Goal: Information Seeking & Learning: Check status

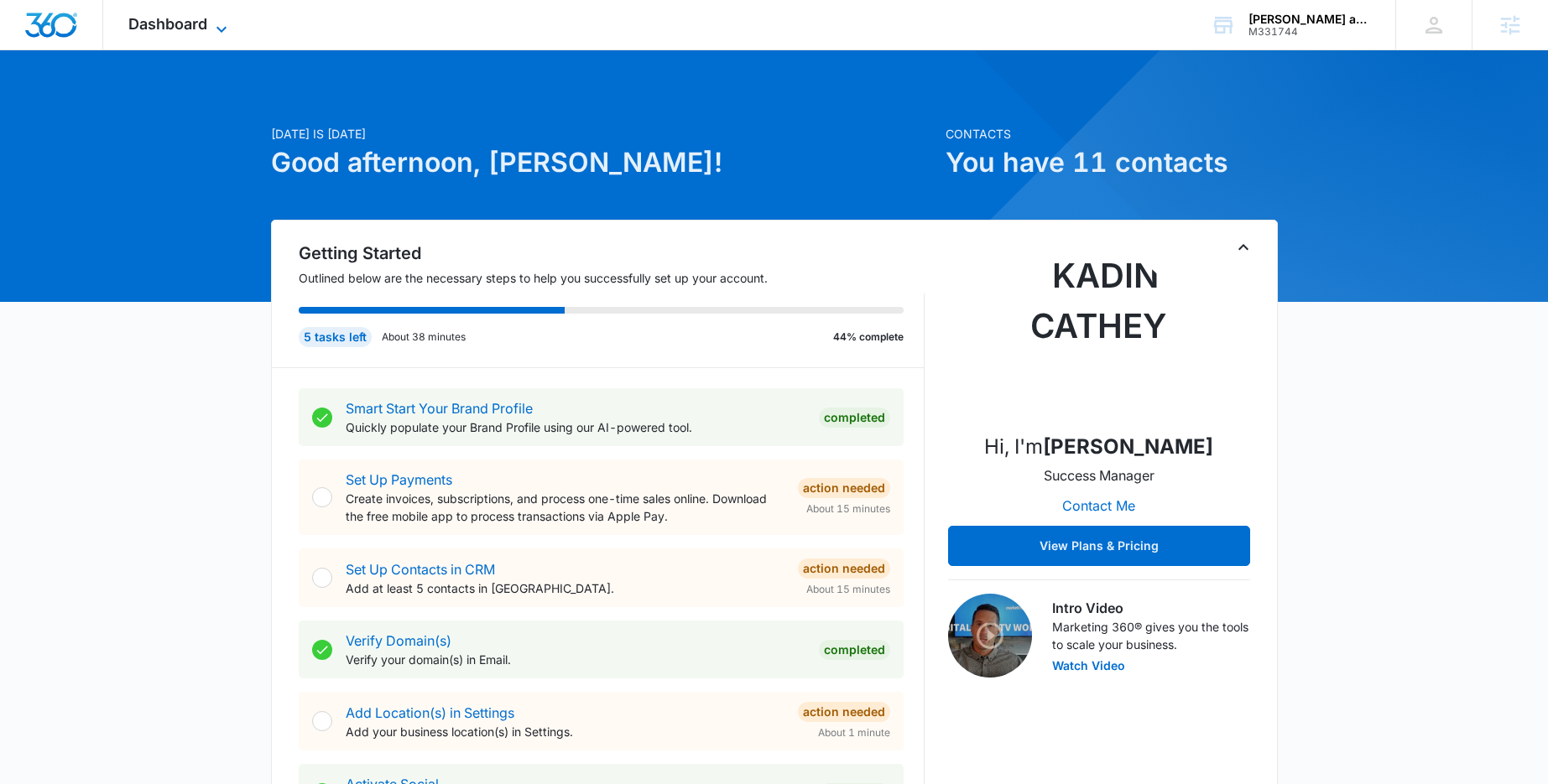
click at [199, 28] on span "Dashboard" at bounding box center [167, 24] width 79 height 18
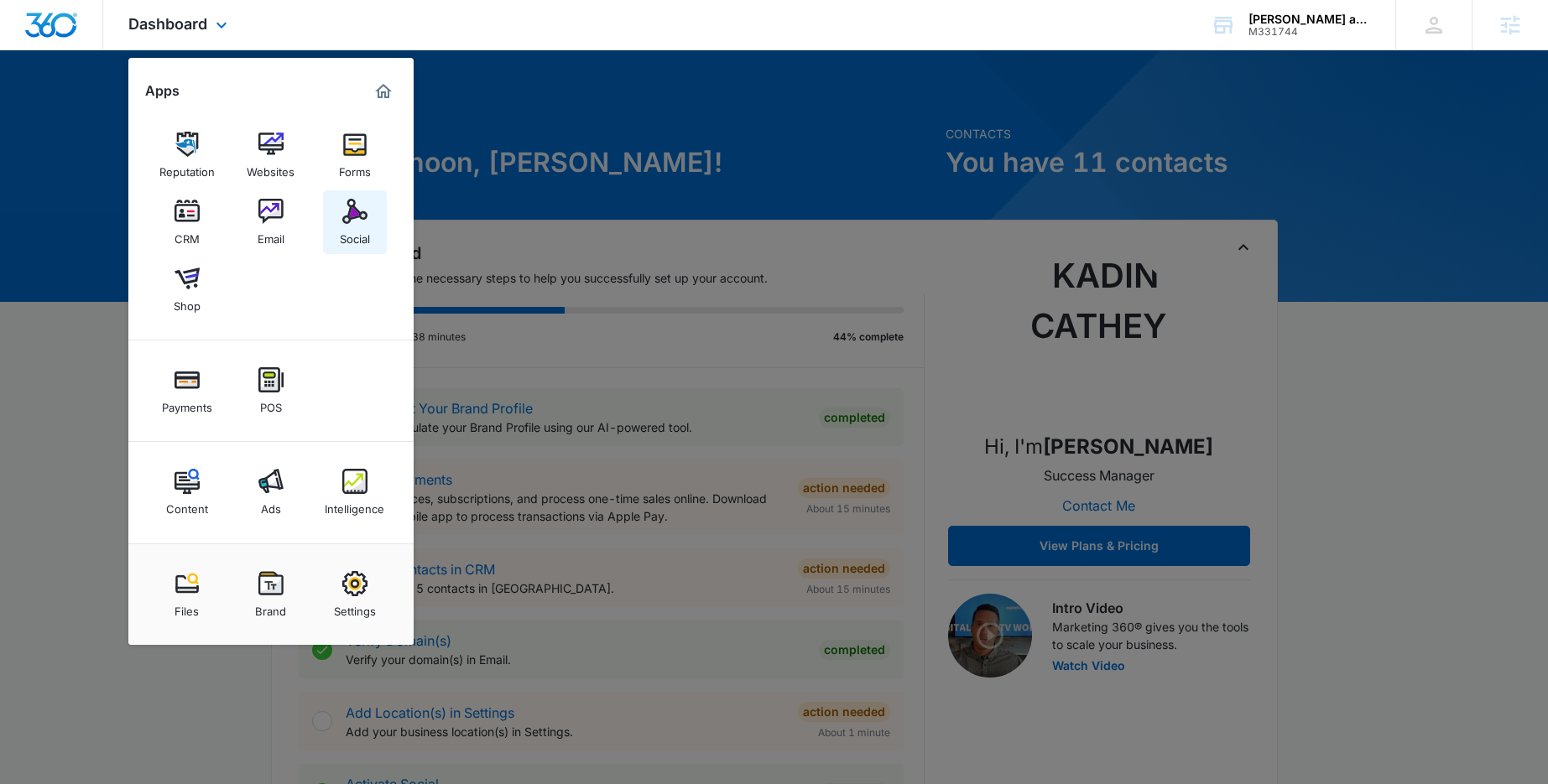
click at [364, 219] on img at bounding box center [355, 211] width 26 height 26
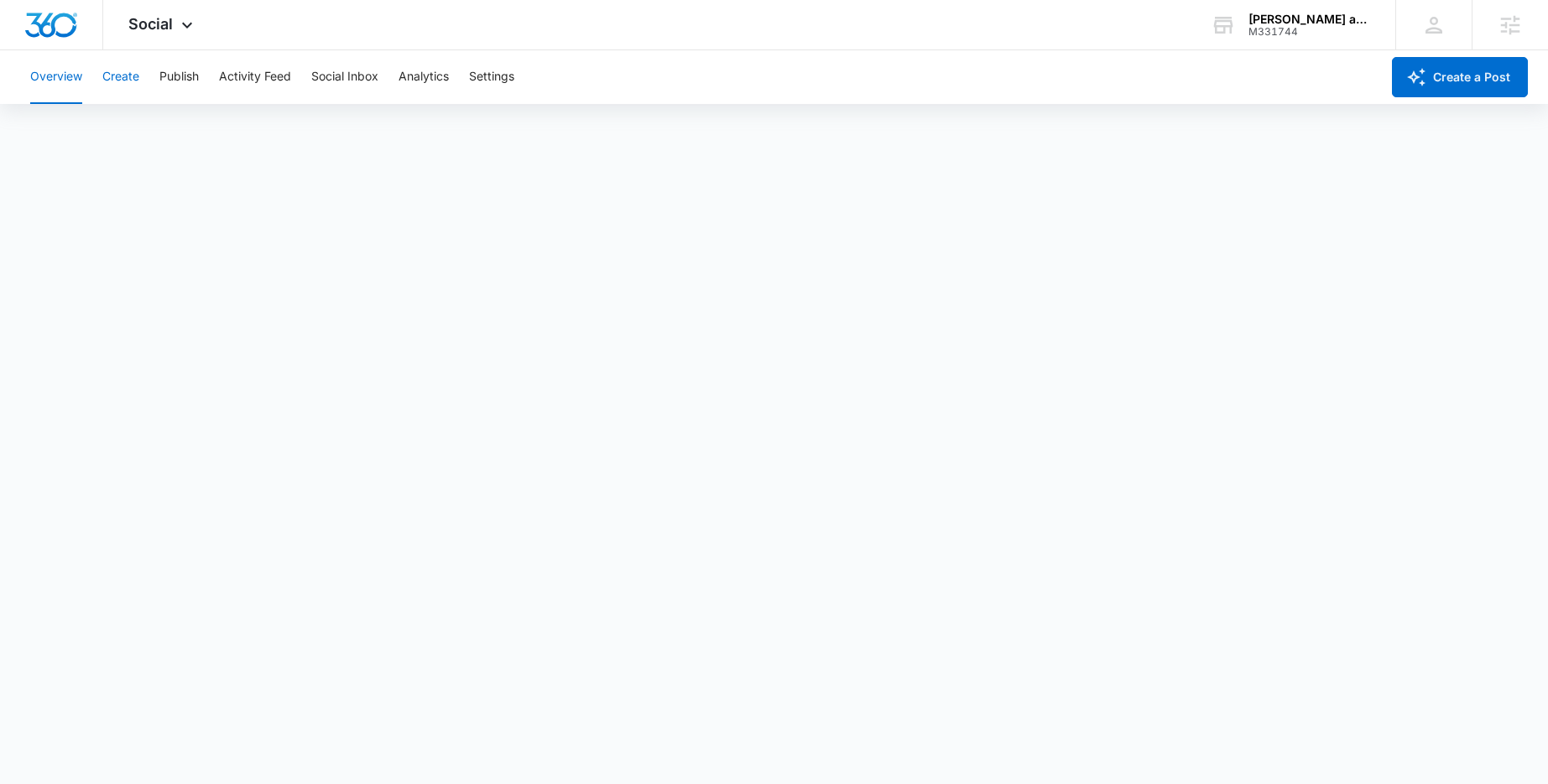
click at [121, 79] on button "Create" at bounding box center [121, 77] width 37 height 54
click at [186, 24] on icon at bounding box center [187, 30] width 20 height 20
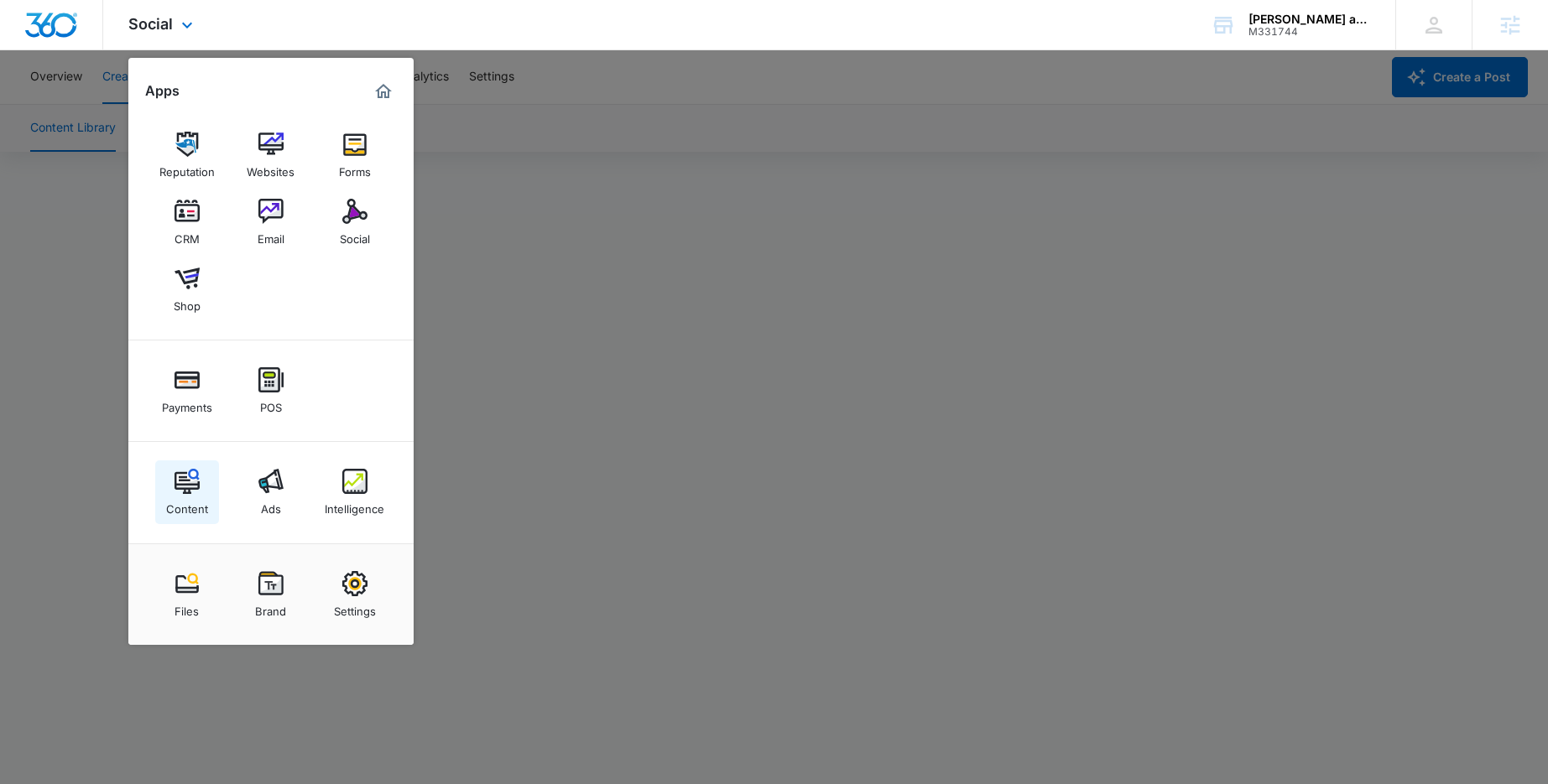
click at [196, 487] on img at bounding box center [187, 482] width 26 height 26
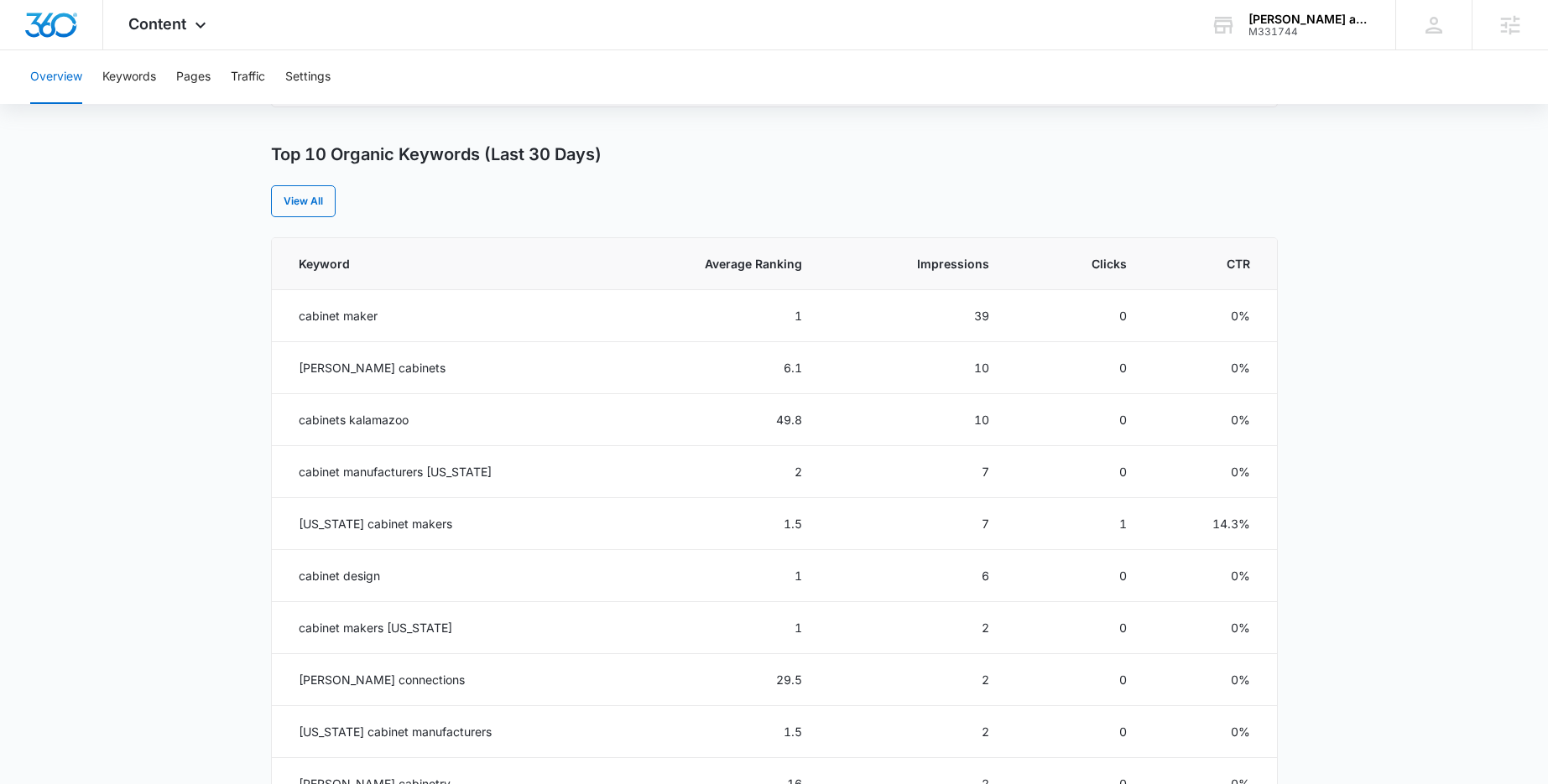
scroll to position [647, 0]
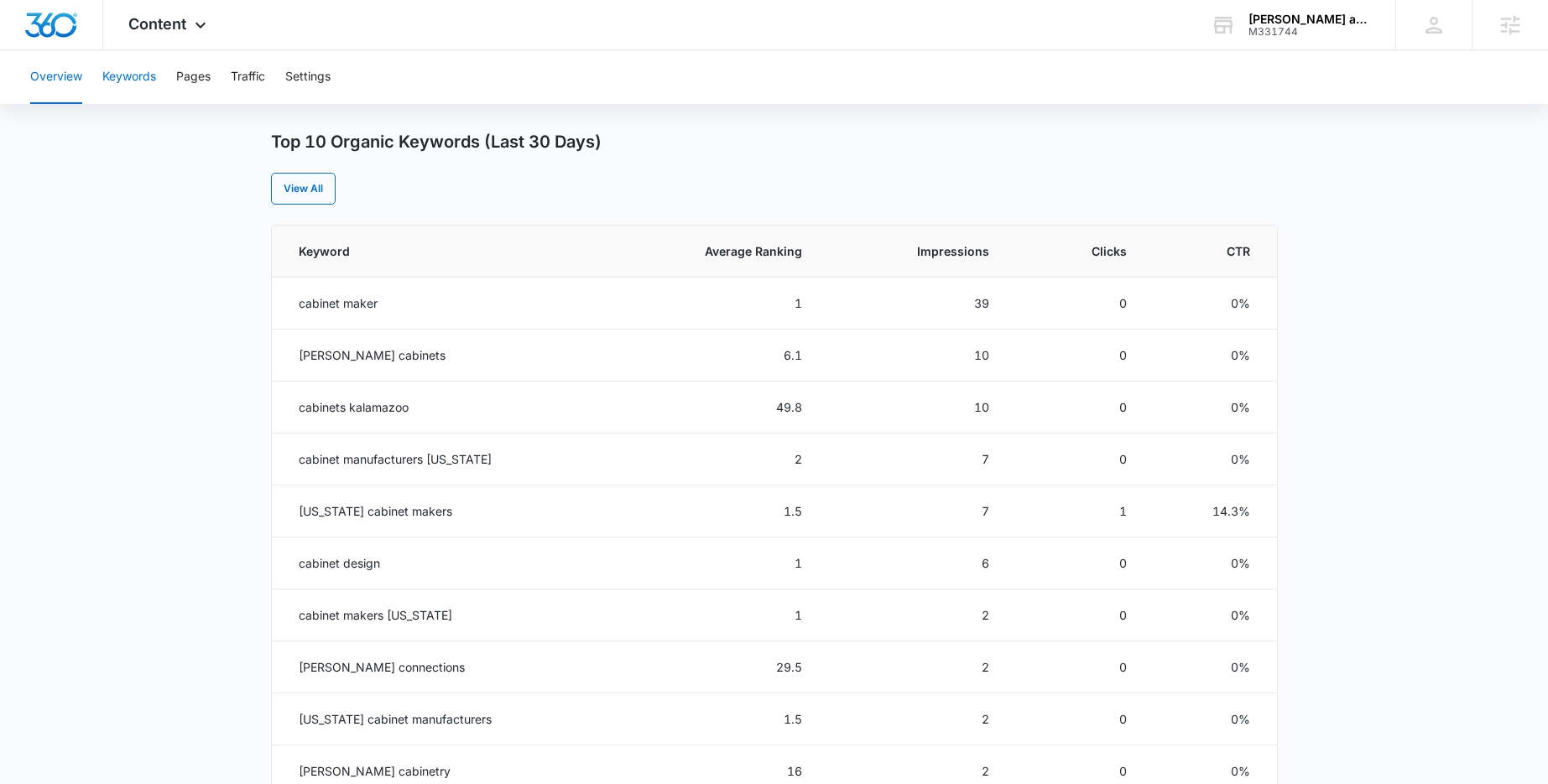
click at [122, 83] on button "Keywords" at bounding box center [129, 77] width 54 height 54
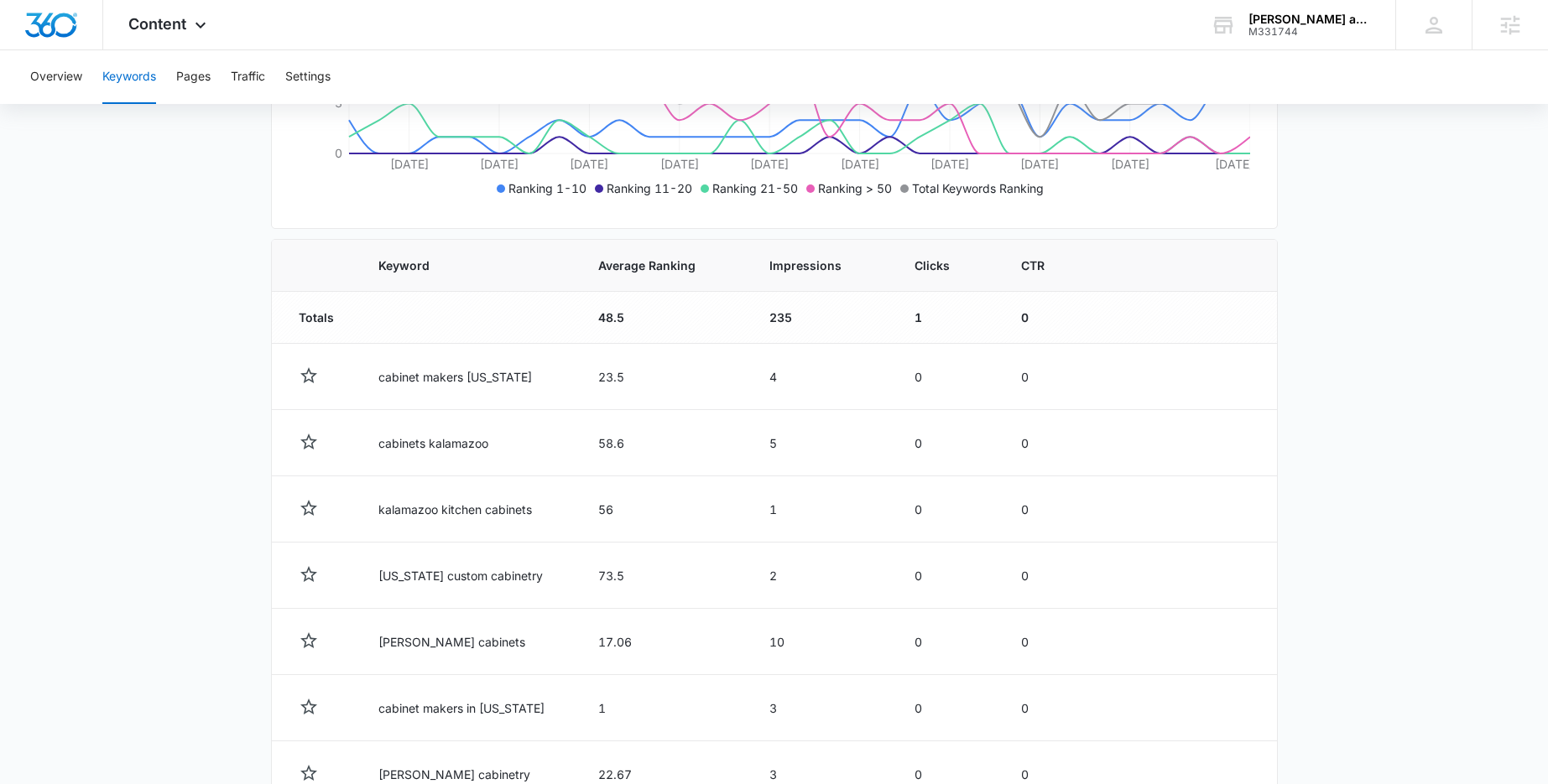
scroll to position [367, 0]
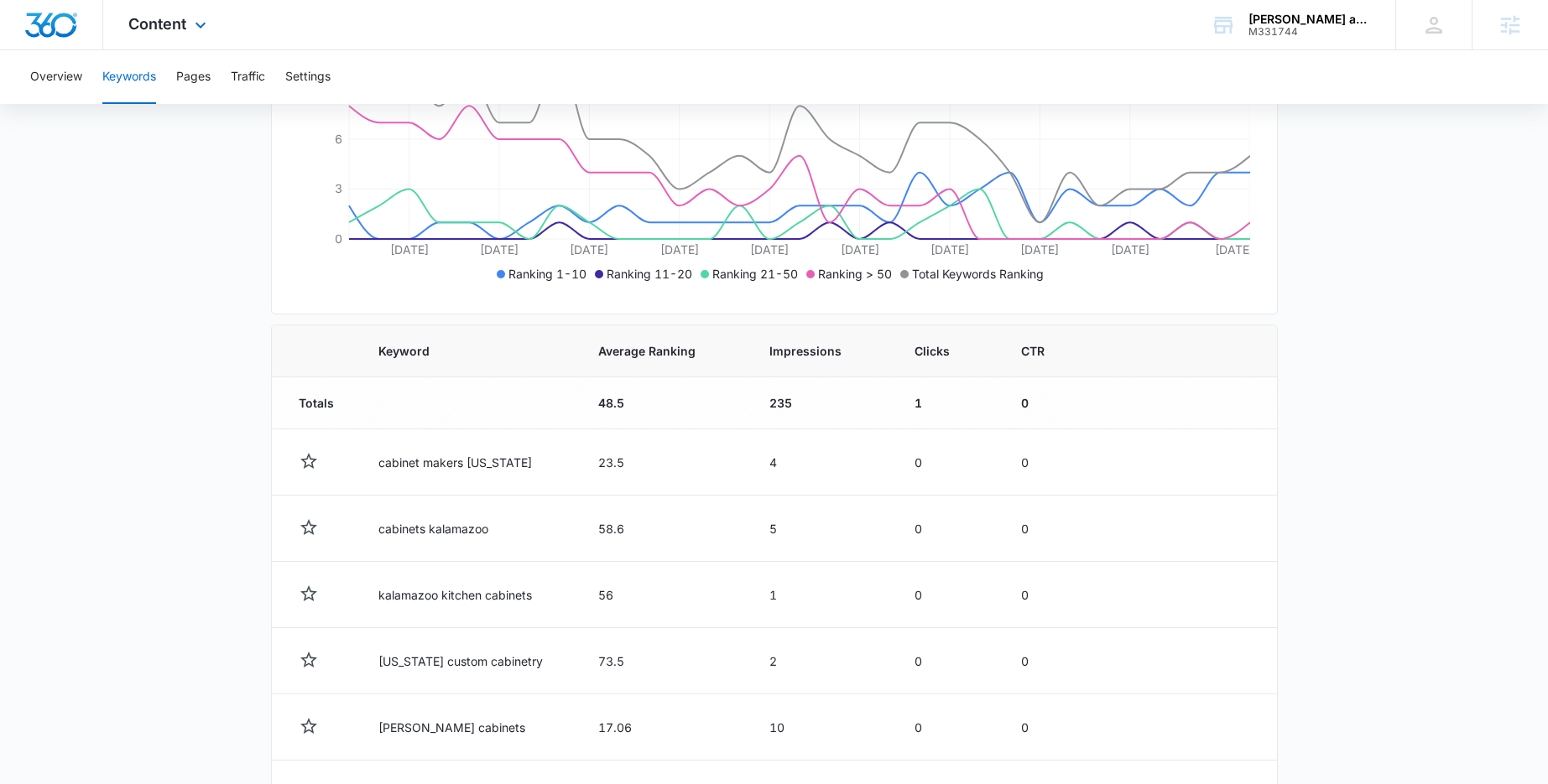
click at [183, 33] on div "Content Apps Reputation Websites Forms CRM Email Social Shop Payments POS Conte…" at bounding box center [169, 25] width 133 height 49
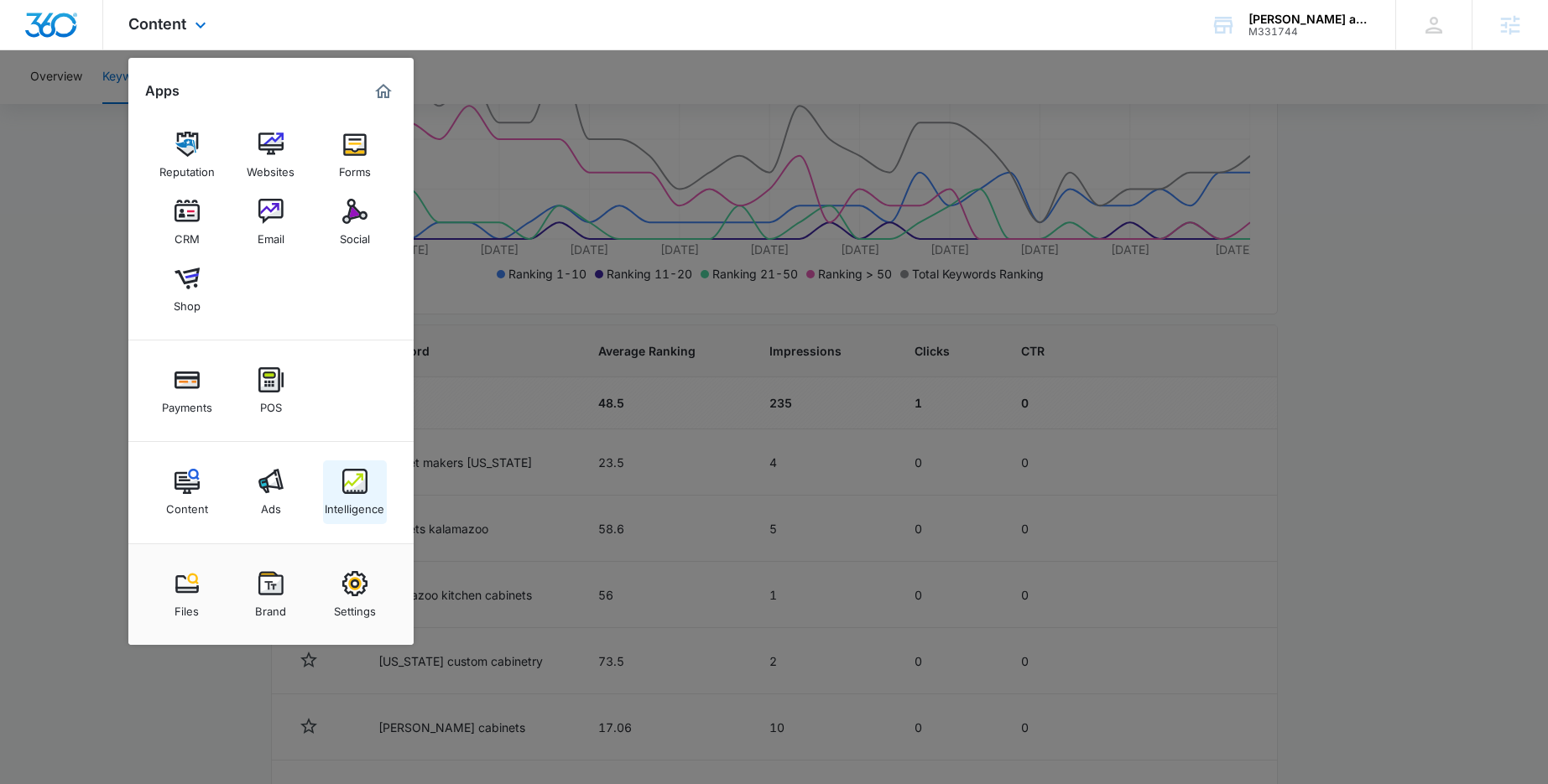
click at [357, 482] on img at bounding box center [355, 482] width 26 height 26
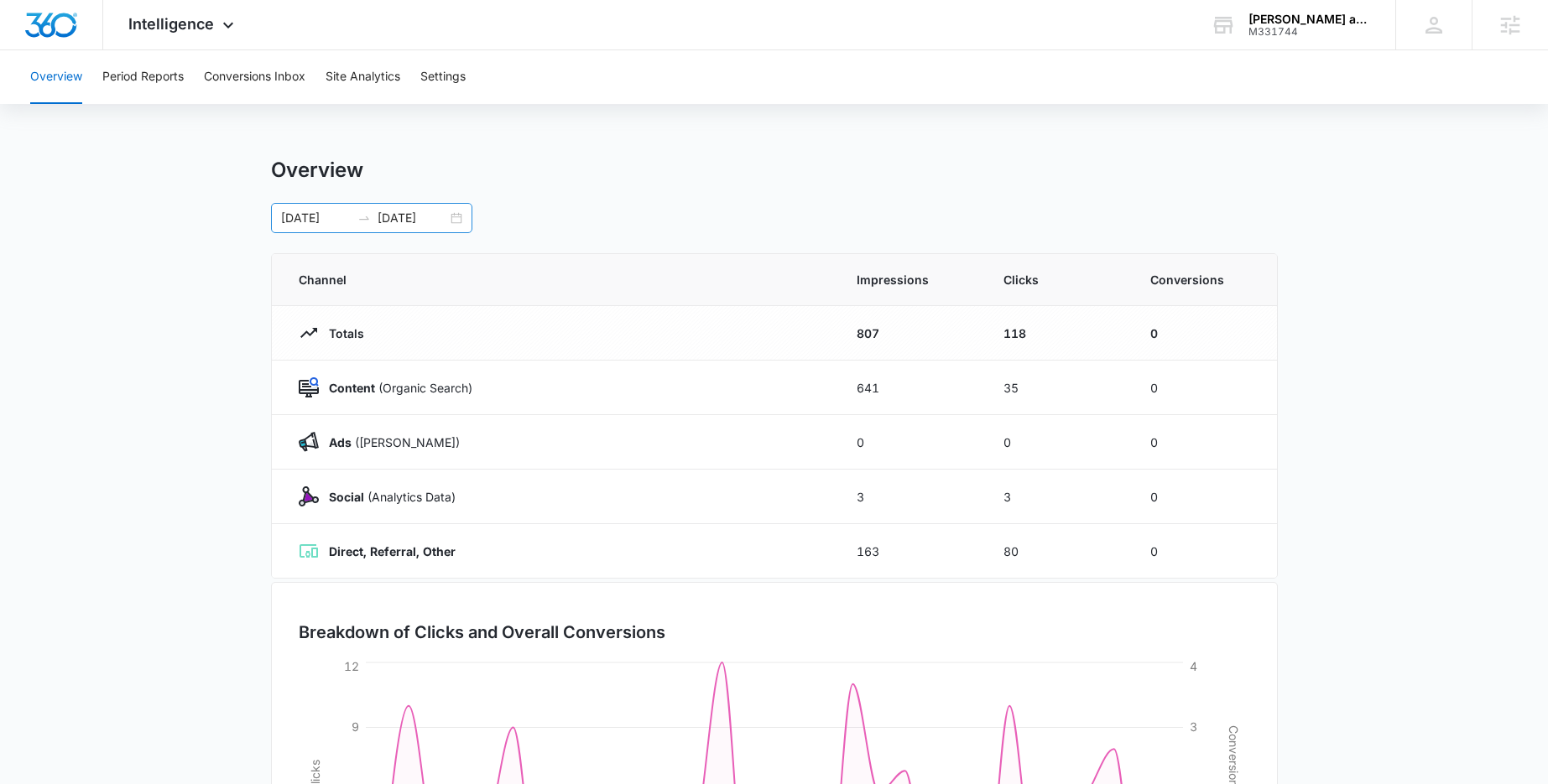
click at [457, 214] on div "08/08/2025 09/07/2025" at bounding box center [371, 217] width 202 height 30
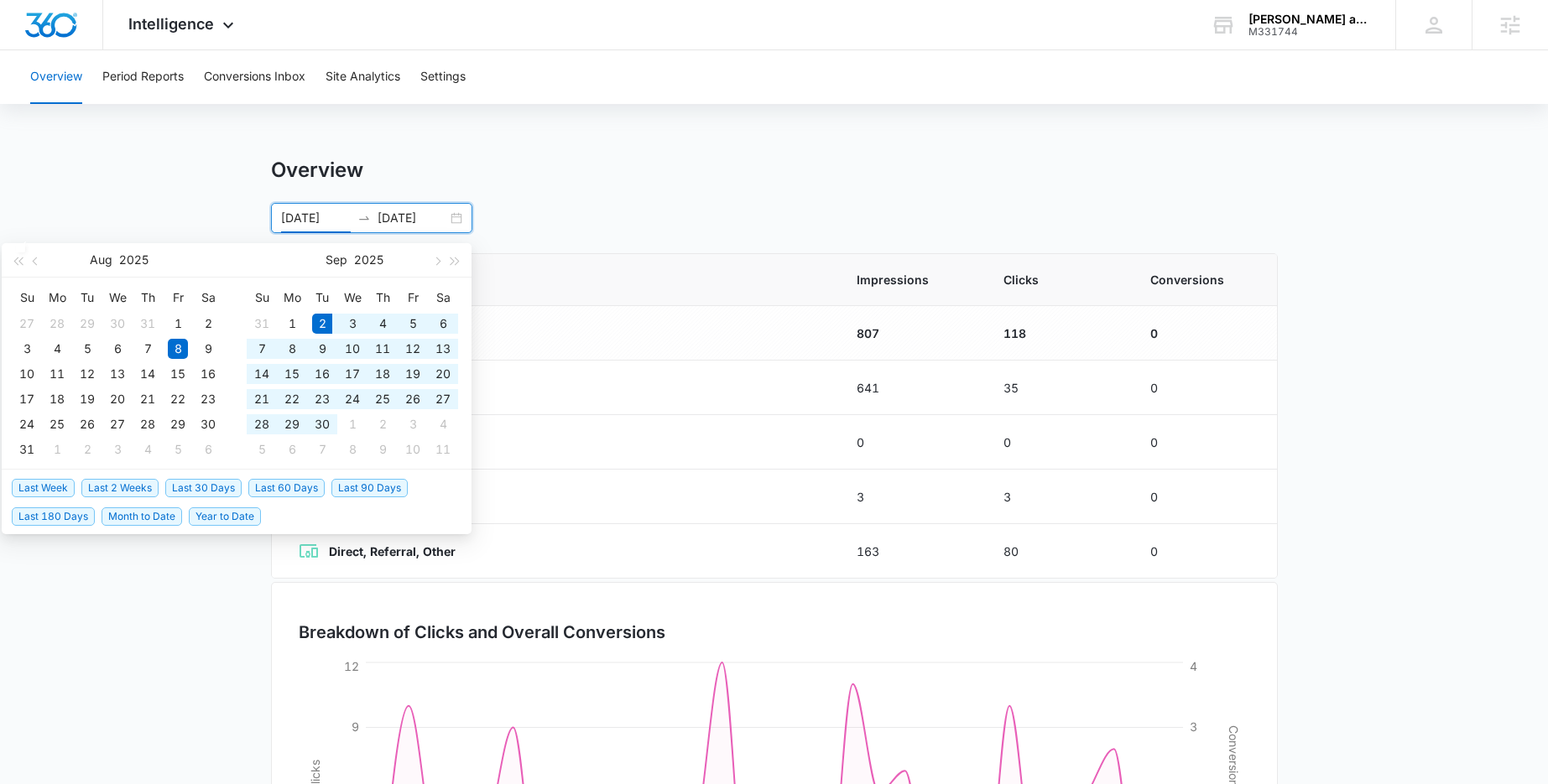
click at [205, 489] on span "Last 30 Days" at bounding box center [204, 488] width 77 height 19
type input "09/02/2025"
type input "10/02/2025"
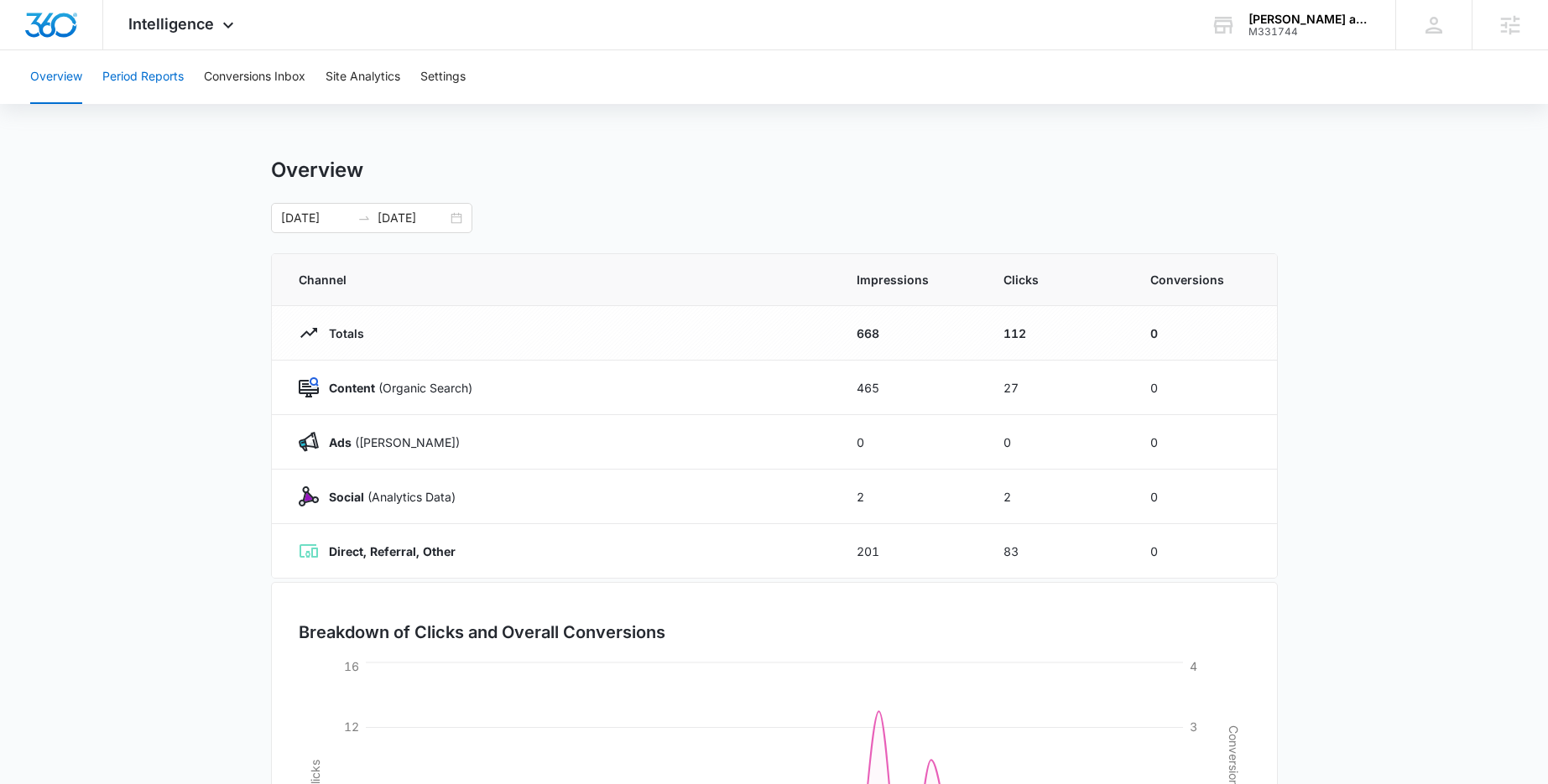
click at [157, 82] on button "Period Reports" at bounding box center [143, 77] width 82 height 54
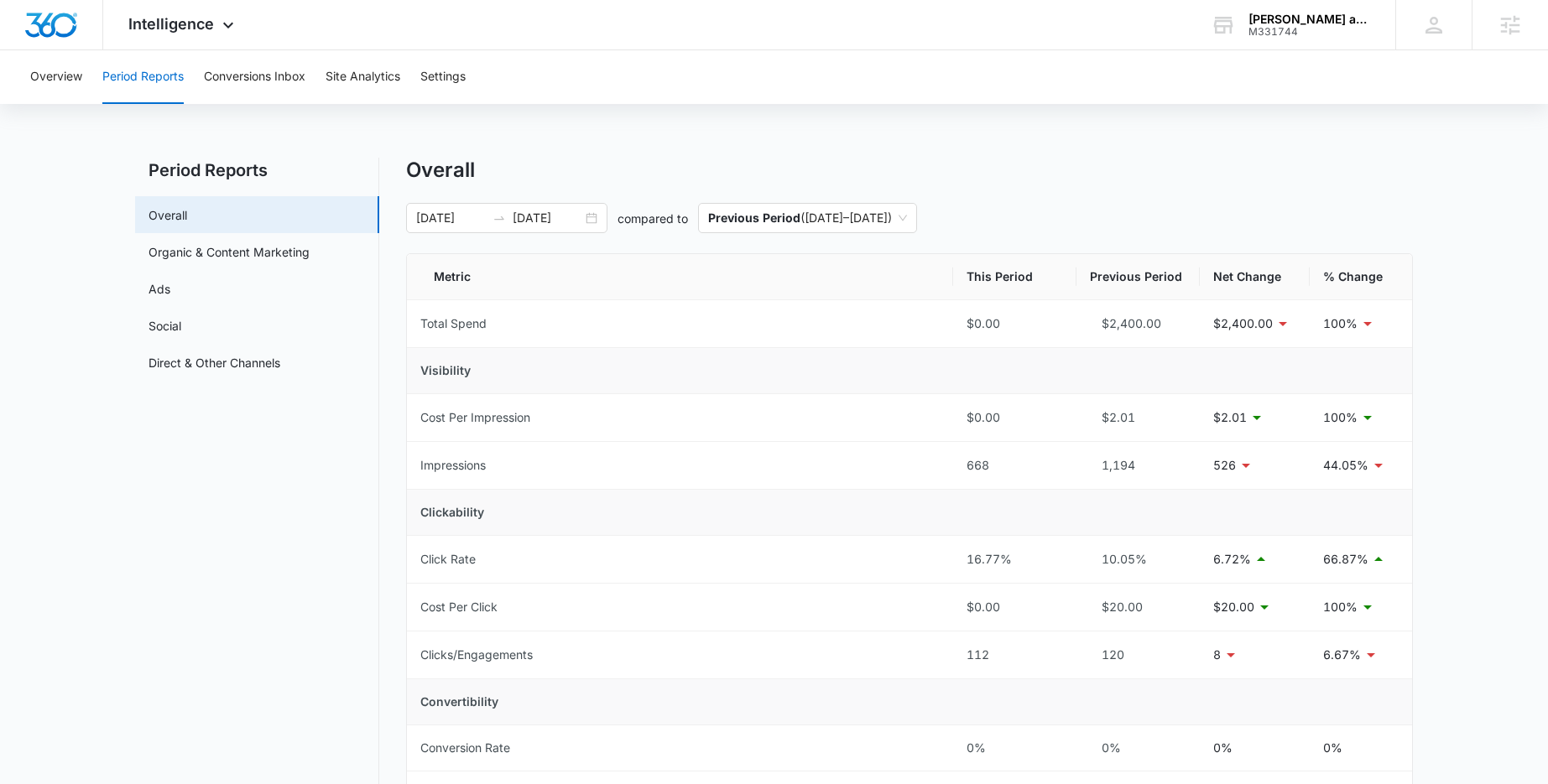
click at [708, 139] on div "Overview Period Reports Conversions Inbox Site Analytics Settings Period Report…" at bounding box center [774, 758] width 1548 height 1417
click at [557, 157] on div "Overall" at bounding box center [909, 170] width 1007 height 26
click at [613, 121] on div "Overview Period Reports Conversions Inbox Site Analytics Settings Period Report…" at bounding box center [774, 758] width 1548 height 1417
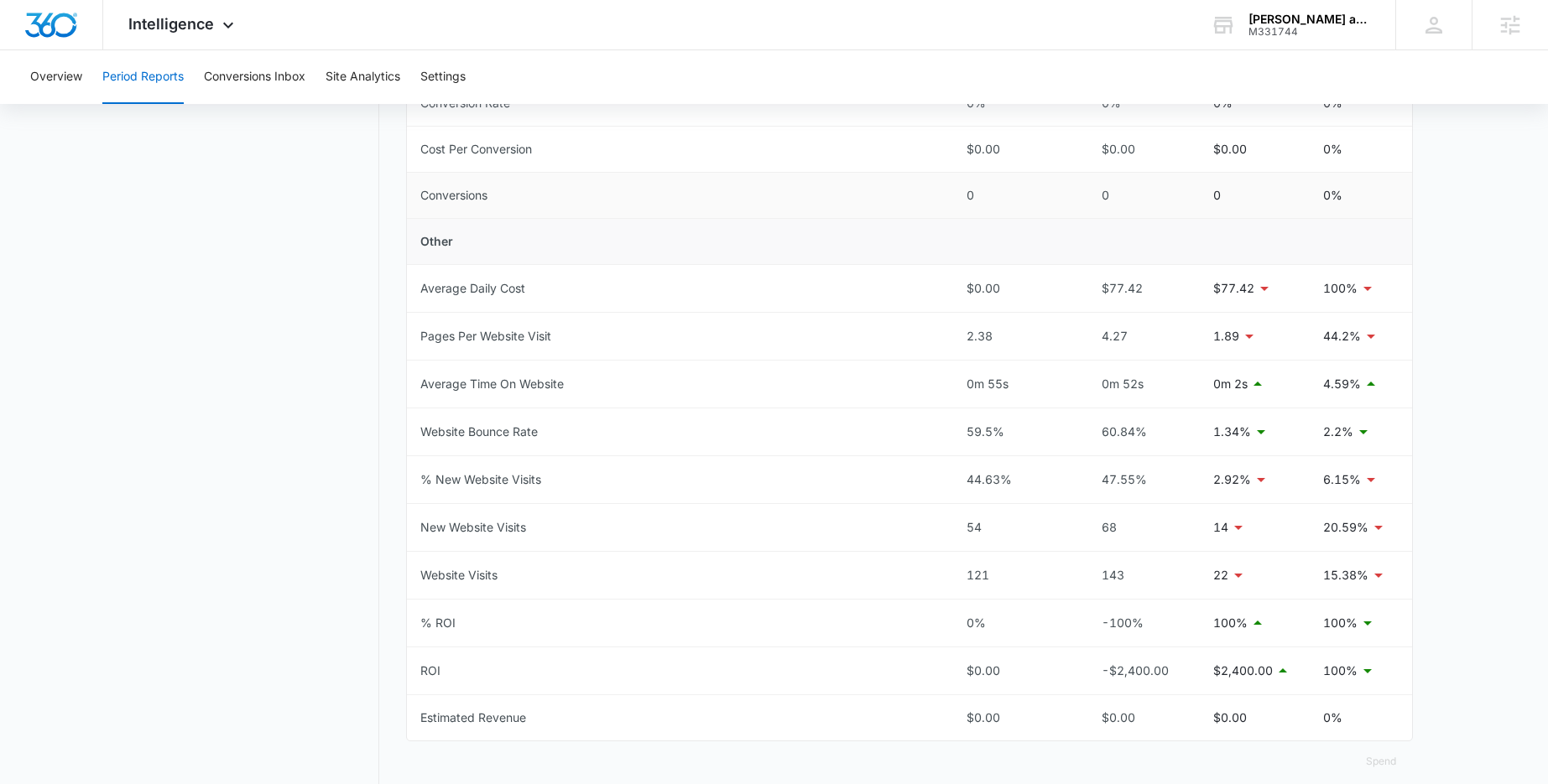
scroll to position [683, 0]
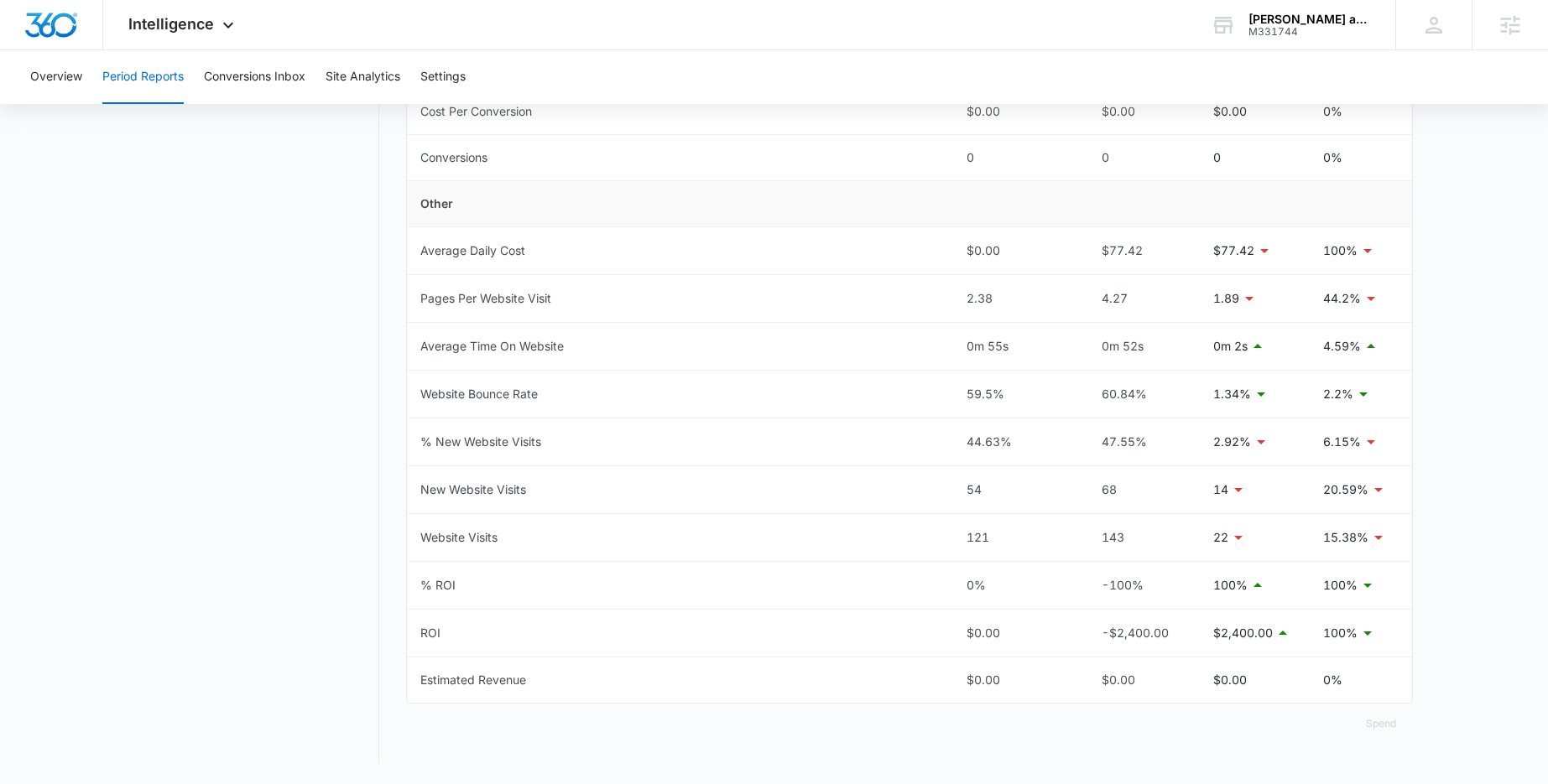
click at [175, 176] on nav "Period Reports Overall Organic & Content Marketing Ads Social Direct & Other Ch…" at bounding box center [257, 119] width 244 height 1289
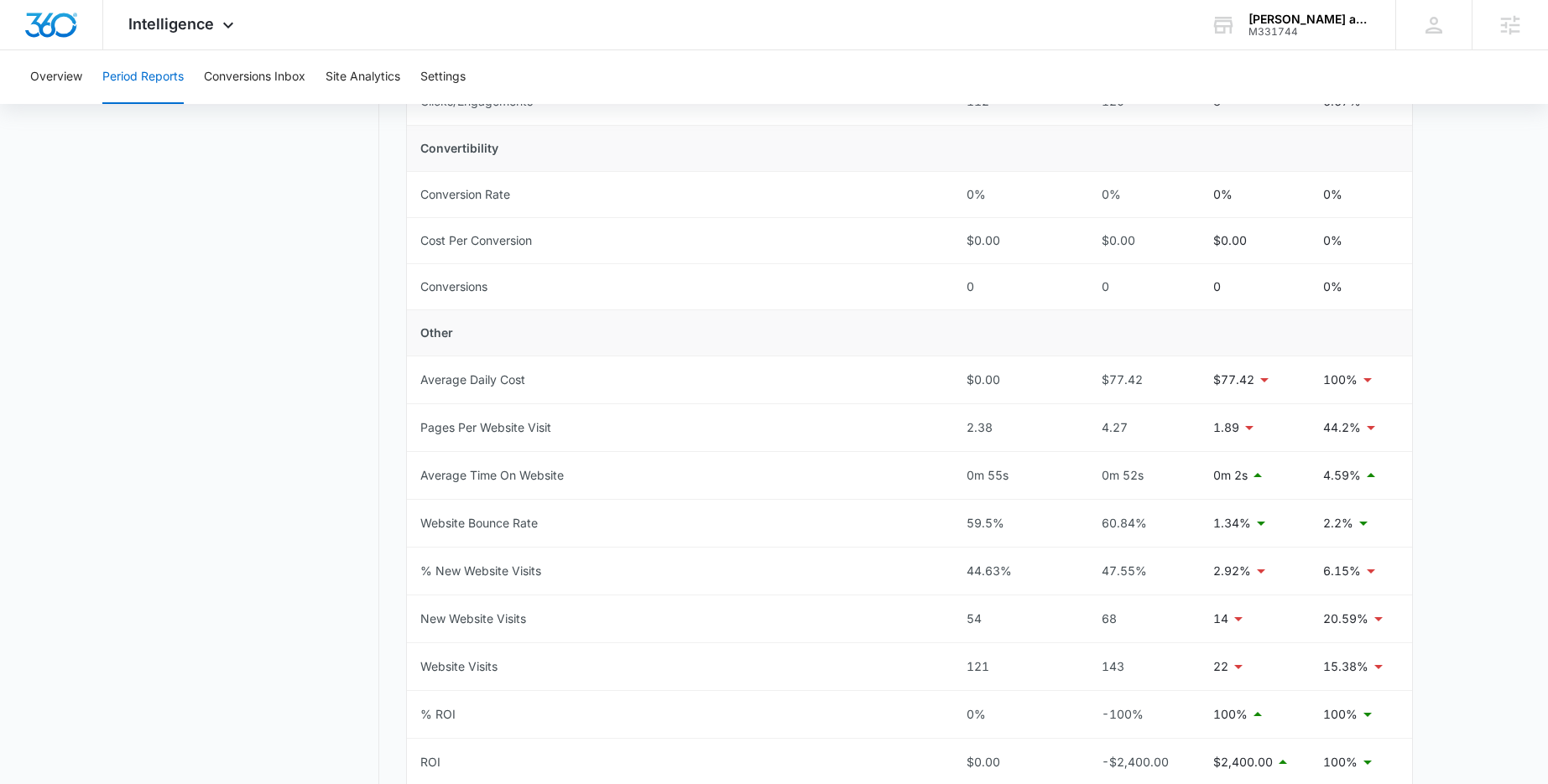
scroll to position [548, 0]
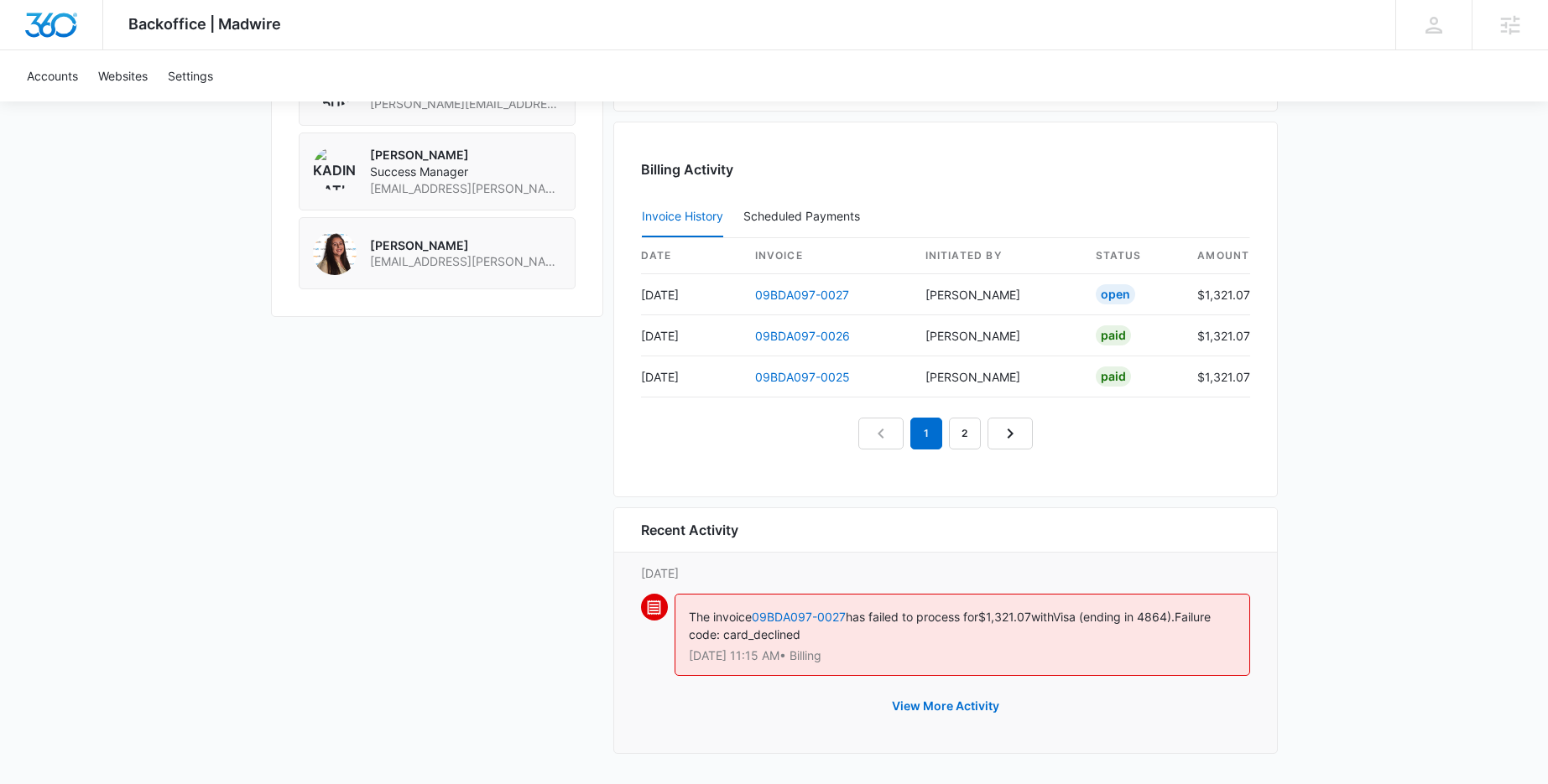
scroll to position [1503, 0]
click at [951, 708] on button "View More Activity" at bounding box center [945, 704] width 141 height 40
